Goal: Task Accomplishment & Management: Use online tool/utility

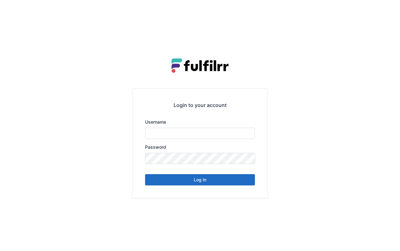
type input "******"
click at [217, 183] on button "Log in" at bounding box center [200, 179] width 110 height 11
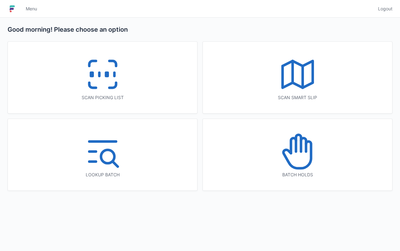
click at [100, 107] on div "Scan picking list" at bounding box center [102, 77] width 189 height 71
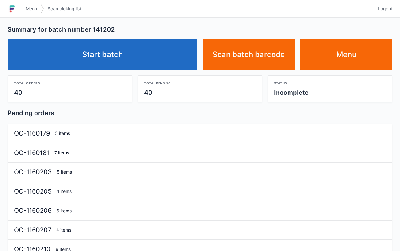
click at [117, 45] on link "Start batch" at bounding box center [103, 54] width 190 height 31
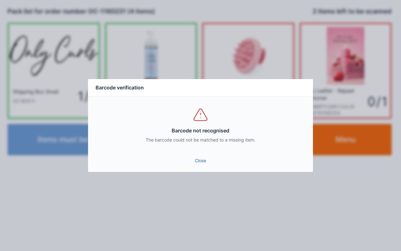
click at [206, 160] on link "Close" at bounding box center [200, 160] width 215 height 11
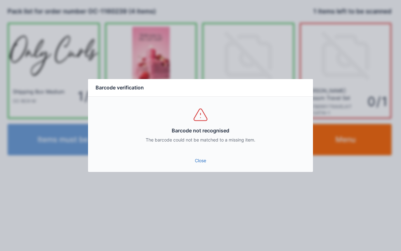
click at [215, 158] on link "Close" at bounding box center [200, 160] width 215 height 11
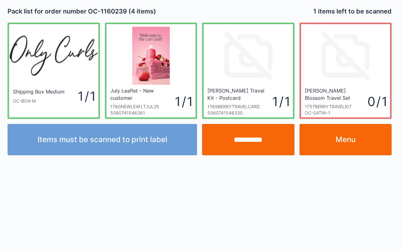
click at [203, 157] on div at bounding box center [200, 125] width 401 height 251
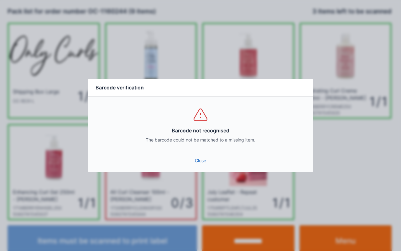
click at [208, 163] on link "Close" at bounding box center [200, 160] width 215 height 11
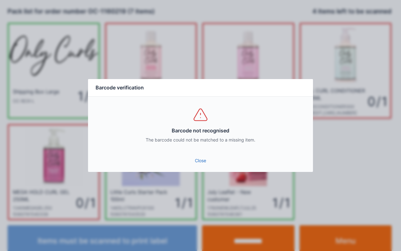
click at [207, 164] on link "Close" at bounding box center [200, 160] width 215 height 11
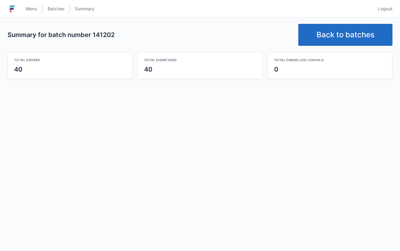
click at [361, 40] on link "Back to batches" at bounding box center [345, 35] width 94 height 22
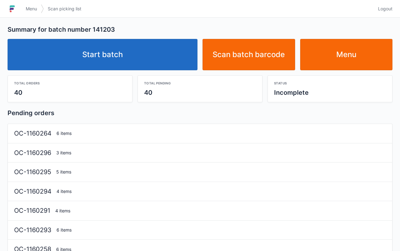
click at [111, 58] on link "Start batch" at bounding box center [103, 54] width 190 height 31
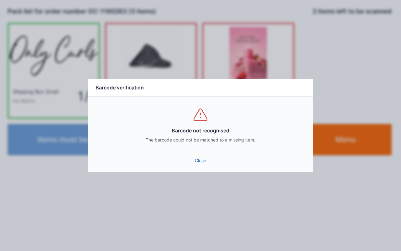
click at [202, 161] on link "Close" at bounding box center [200, 160] width 215 height 11
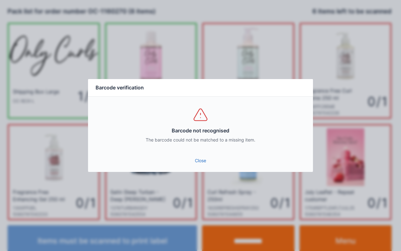
click at [199, 156] on link "Close" at bounding box center [200, 160] width 215 height 11
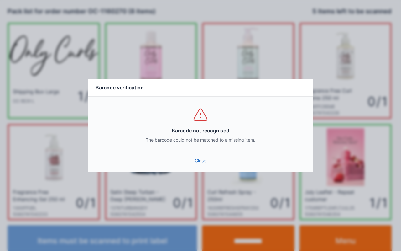
click at [204, 163] on link "Close" at bounding box center [200, 160] width 215 height 11
